Goal: Register for event/course

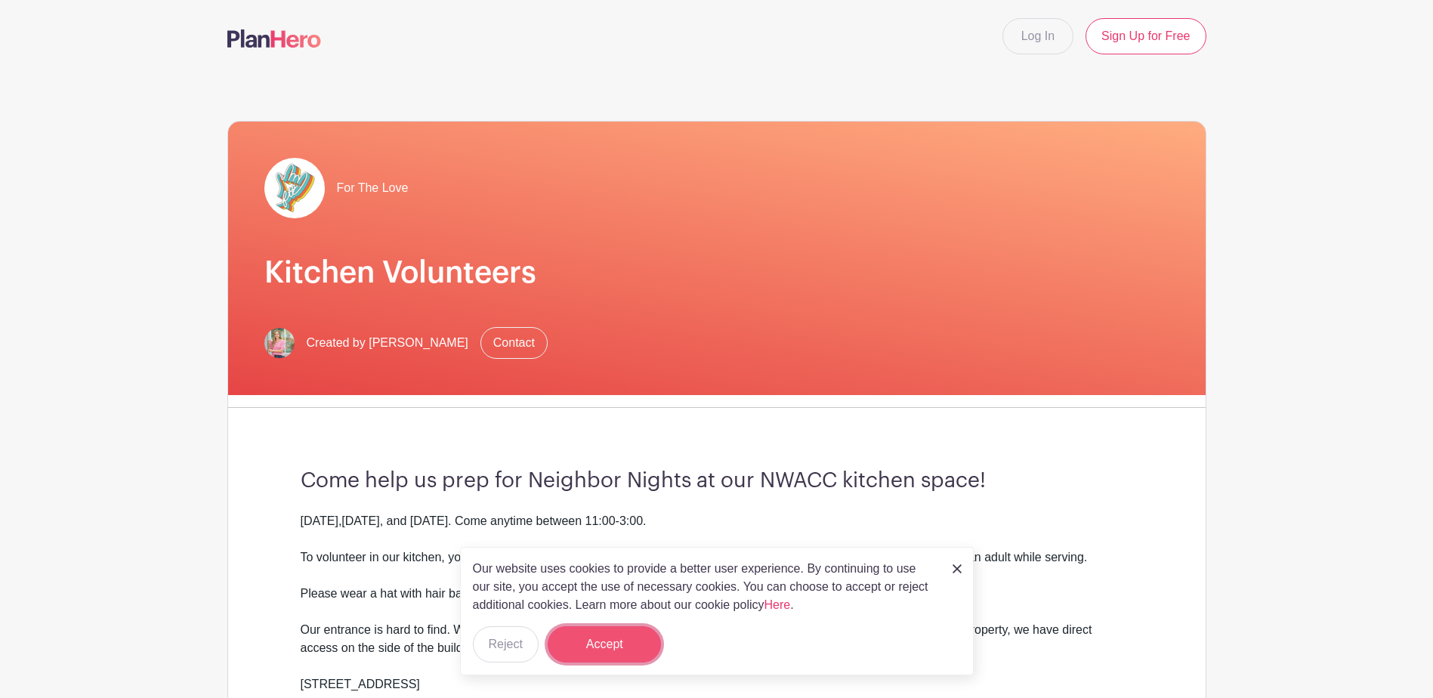
click at [631, 647] on button "Accept" at bounding box center [604, 644] width 113 height 36
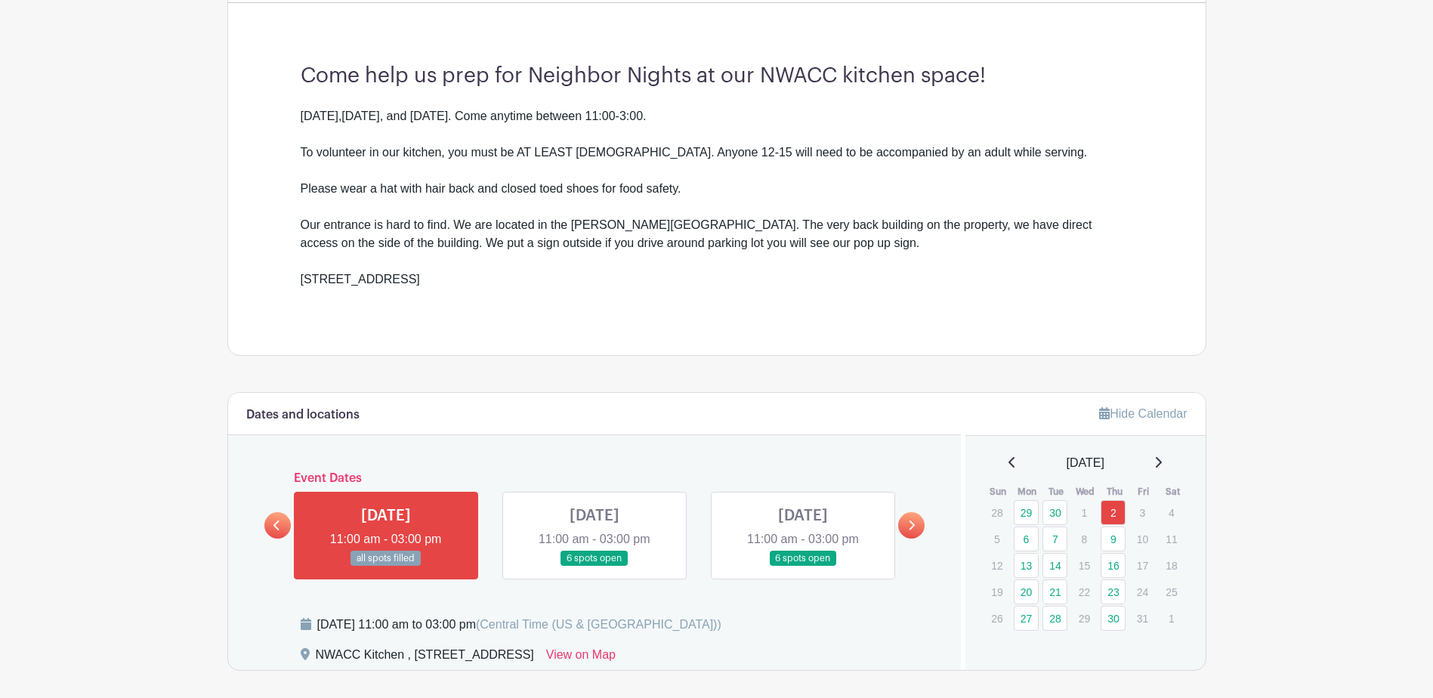
scroll to position [453, 0]
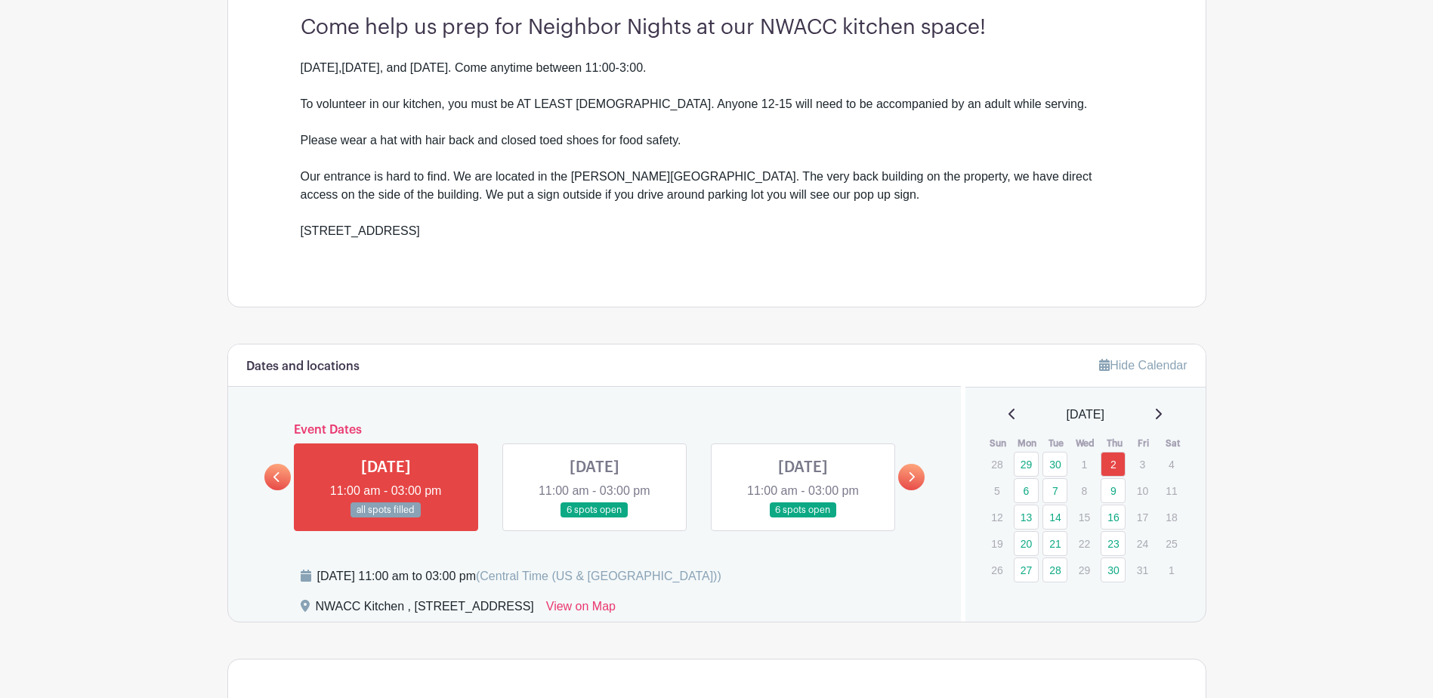
click at [908, 480] on icon at bounding box center [911, 476] width 7 height 11
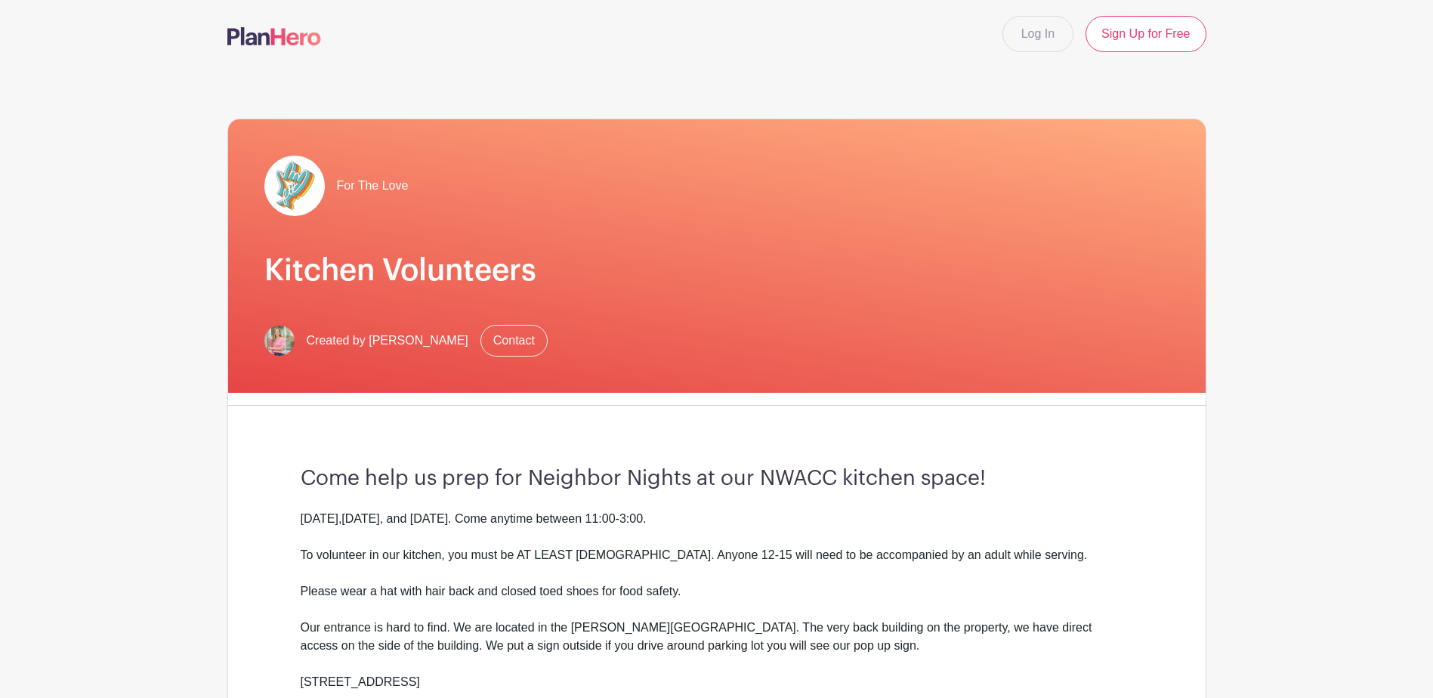
scroll to position [0, 0]
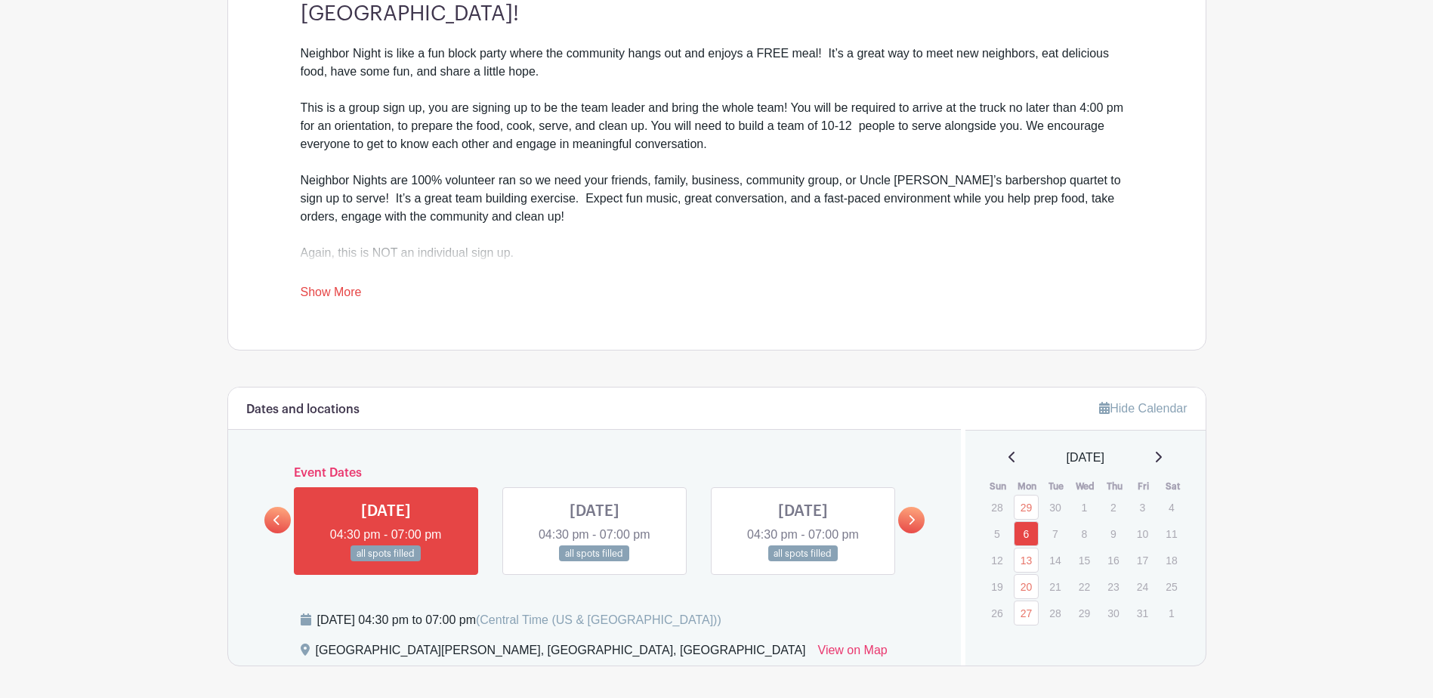
scroll to position [529, 0]
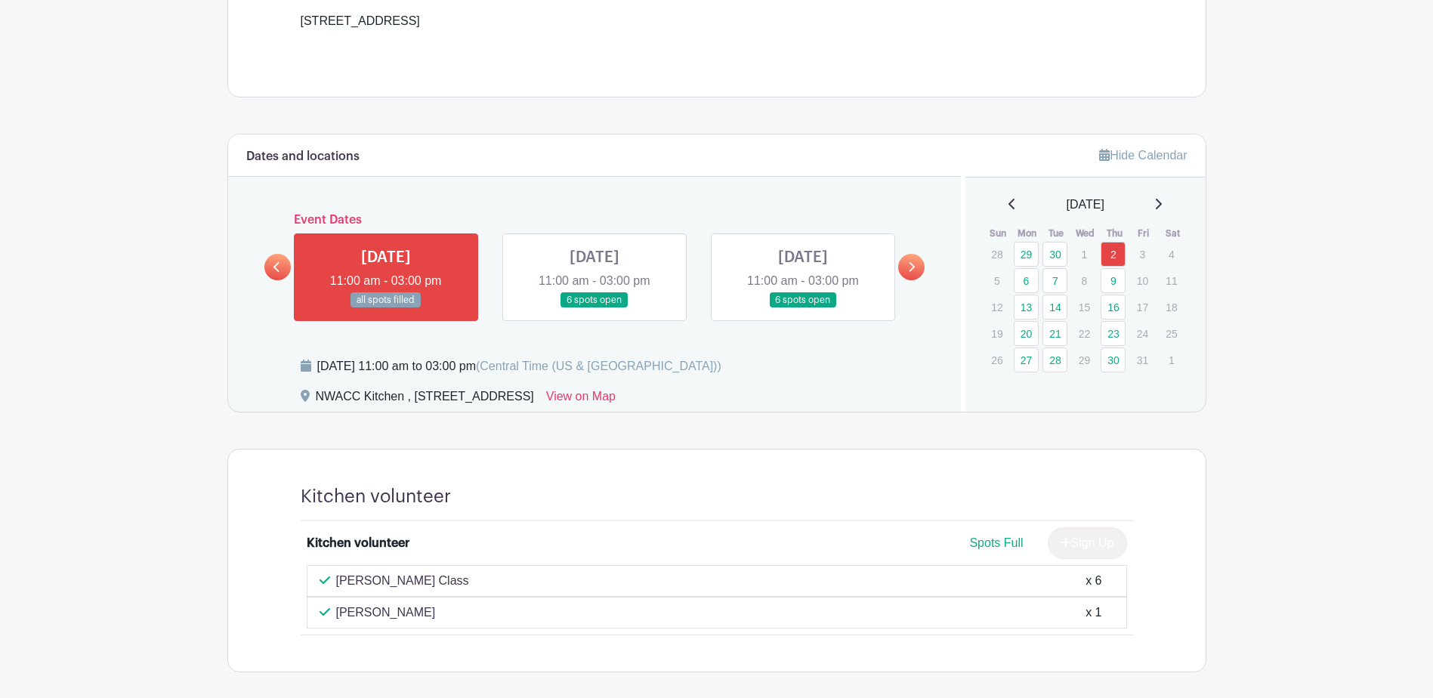
scroll to position [732, 0]
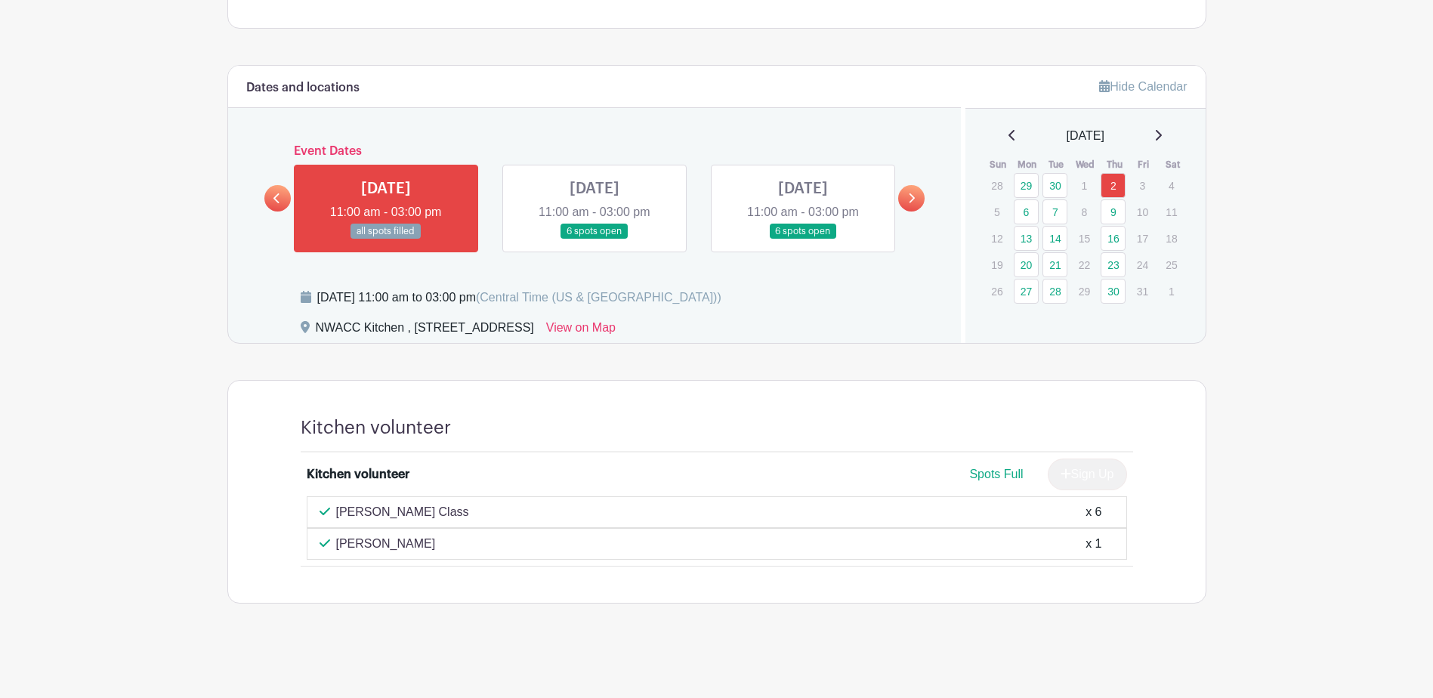
click at [594, 239] on link at bounding box center [594, 239] width 0 height 0
click at [1030, 211] on link "6" at bounding box center [1026, 211] width 25 height 25
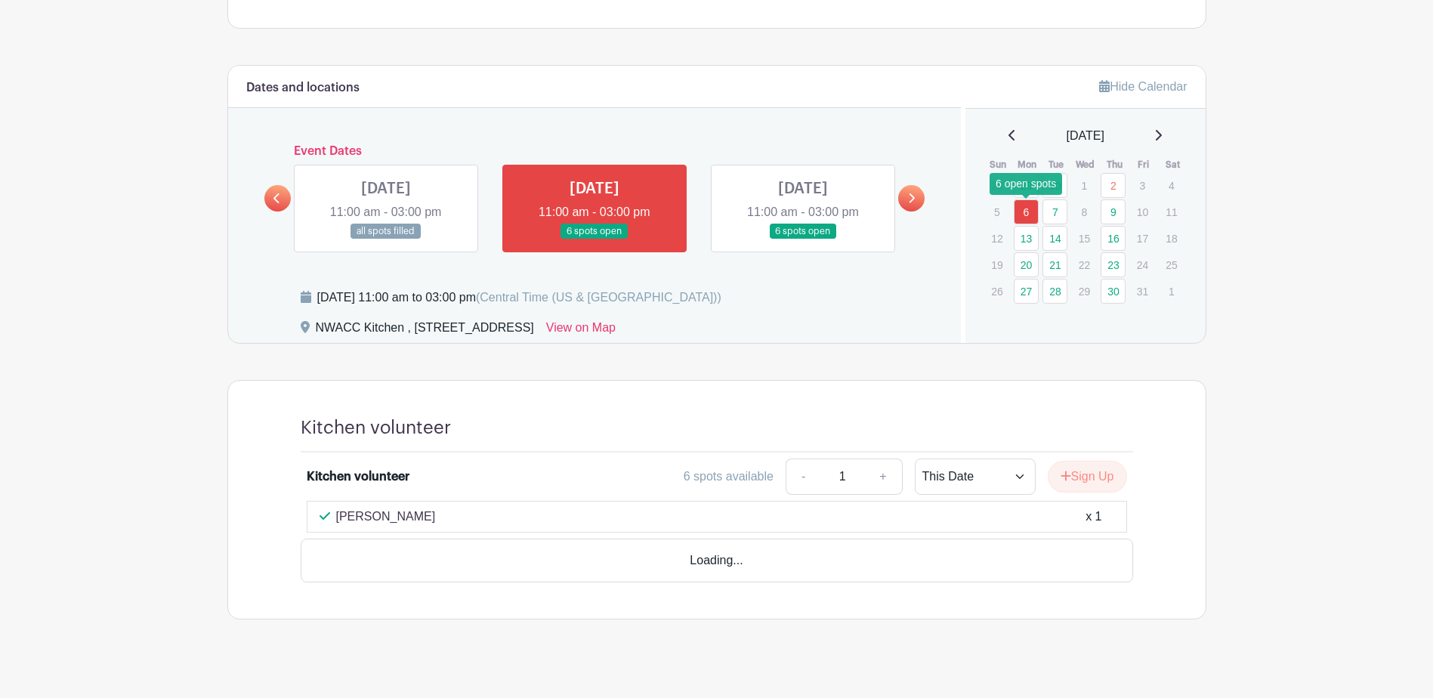
scroll to position [705, 0]
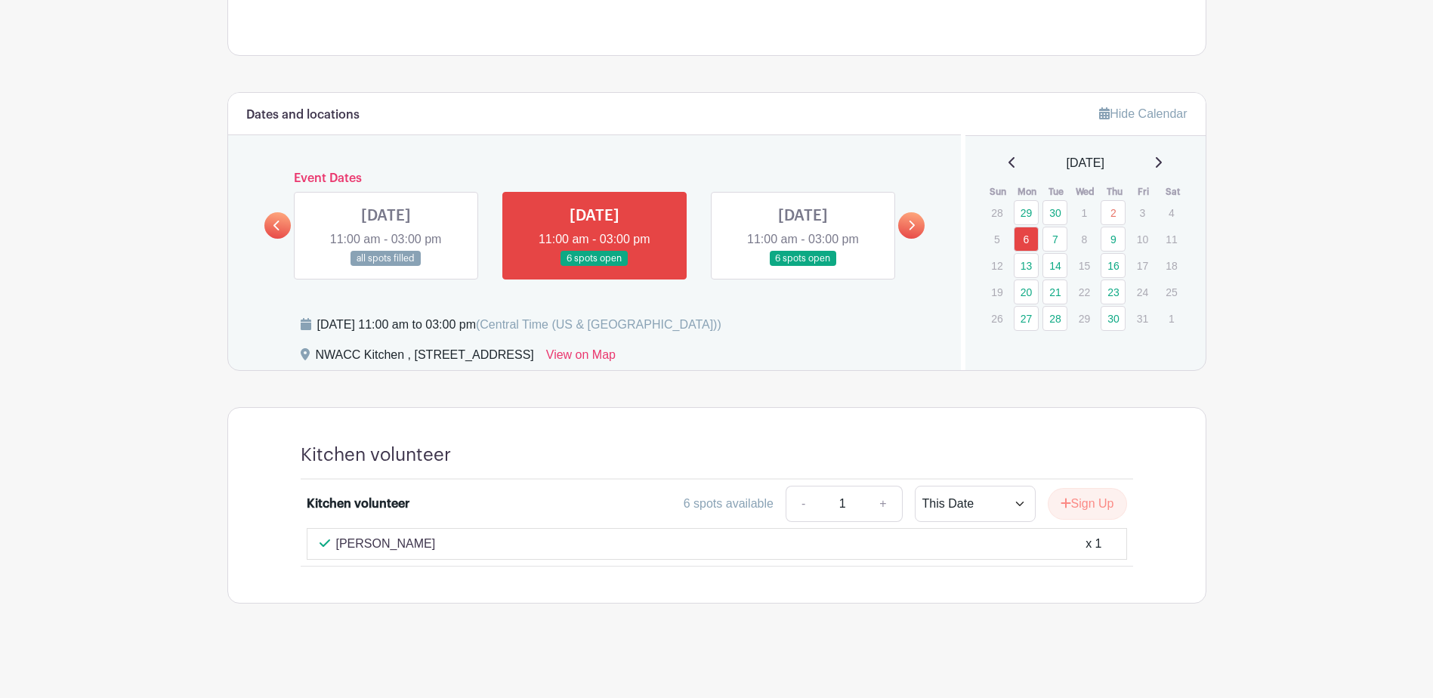
click at [803, 267] on link at bounding box center [803, 267] width 0 height 0
click at [1055, 240] on link "7" at bounding box center [1054, 239] width 25 height 25
